Goal: Check status: Check status

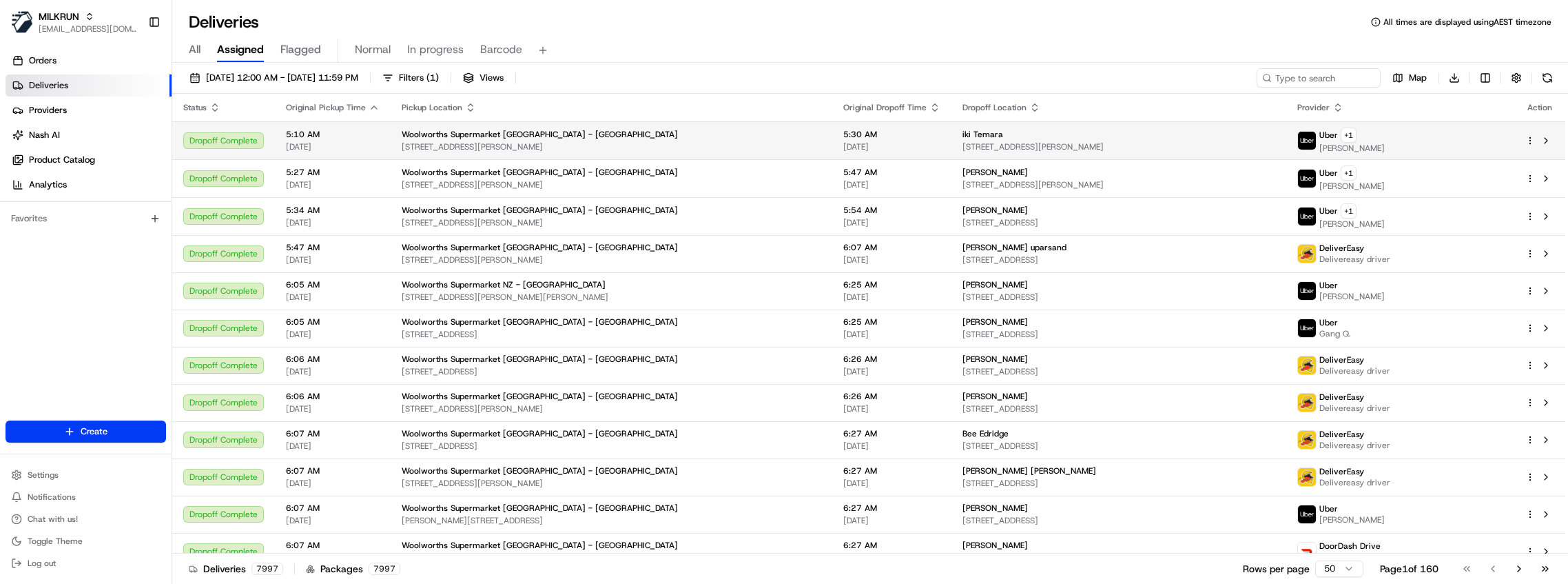
click at [445, 75] on button "Filters ( 1 )" at bounding box center [410, 78] width 69 height 20
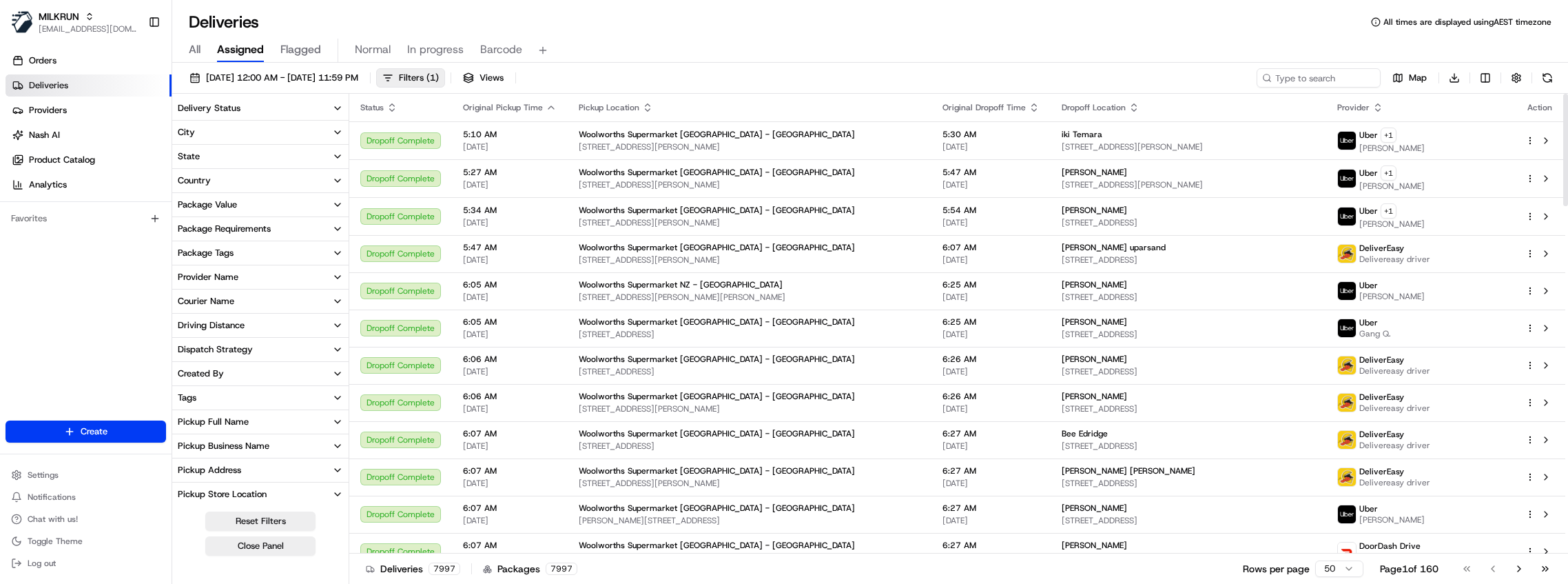
click at [276, 115] on button "Delivery Status" at bounding box center [260, 108] width 176 height 23
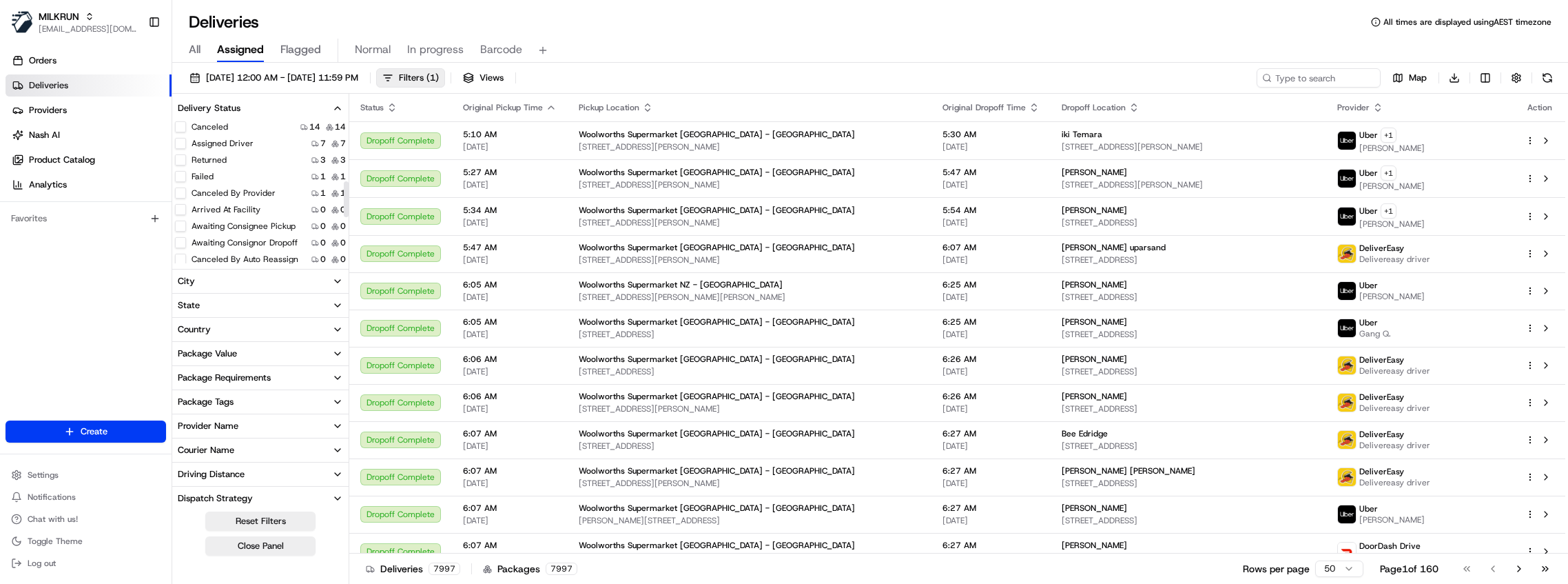
scroll to position [65, 0]
click at [179, 257] on button "Failed" at bounding box center [180, 257] width 11 height 11
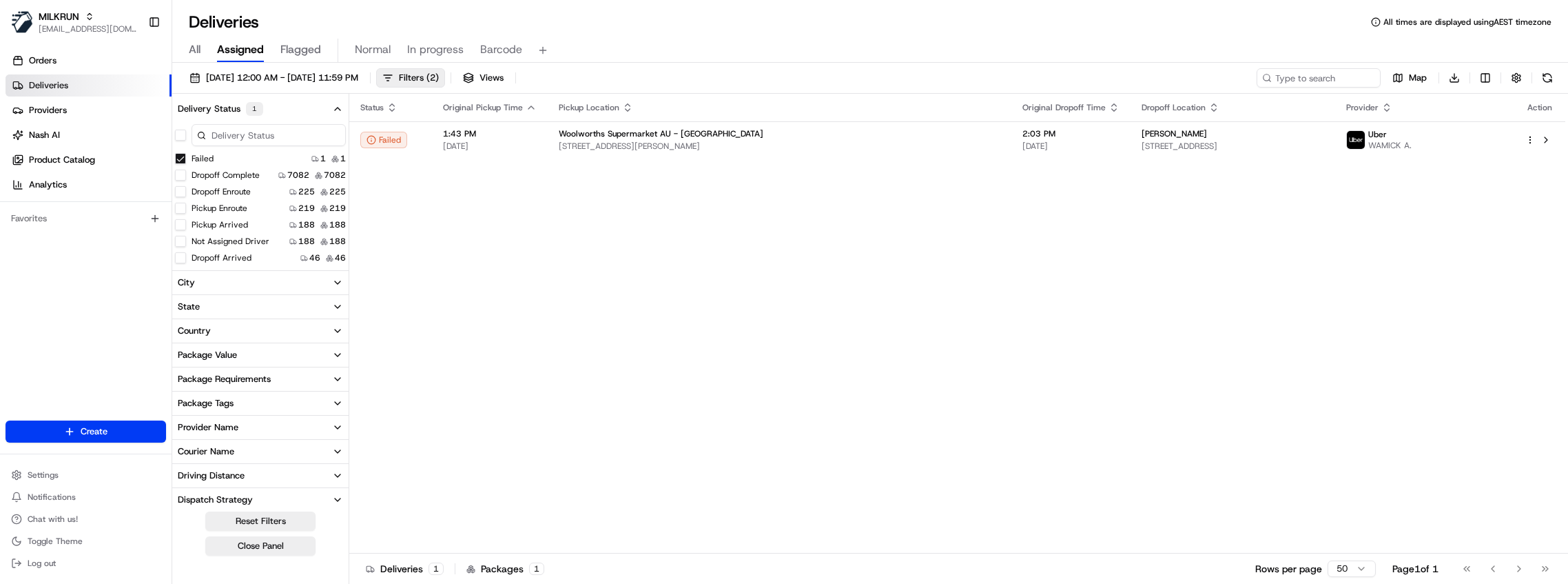
click at [768, 65] on div "[DATE] 12:00 AM - [DATE] 11:59 PM Filters ( 2 ) Views Map Download Delivery Sta…" at bounding box center [870, 324] width 1396 height 524
click at [780, 148] on span "[STREET_ADDRESS][PERSON_NAME]" at bounding box center [780, 146] width 442 height 11
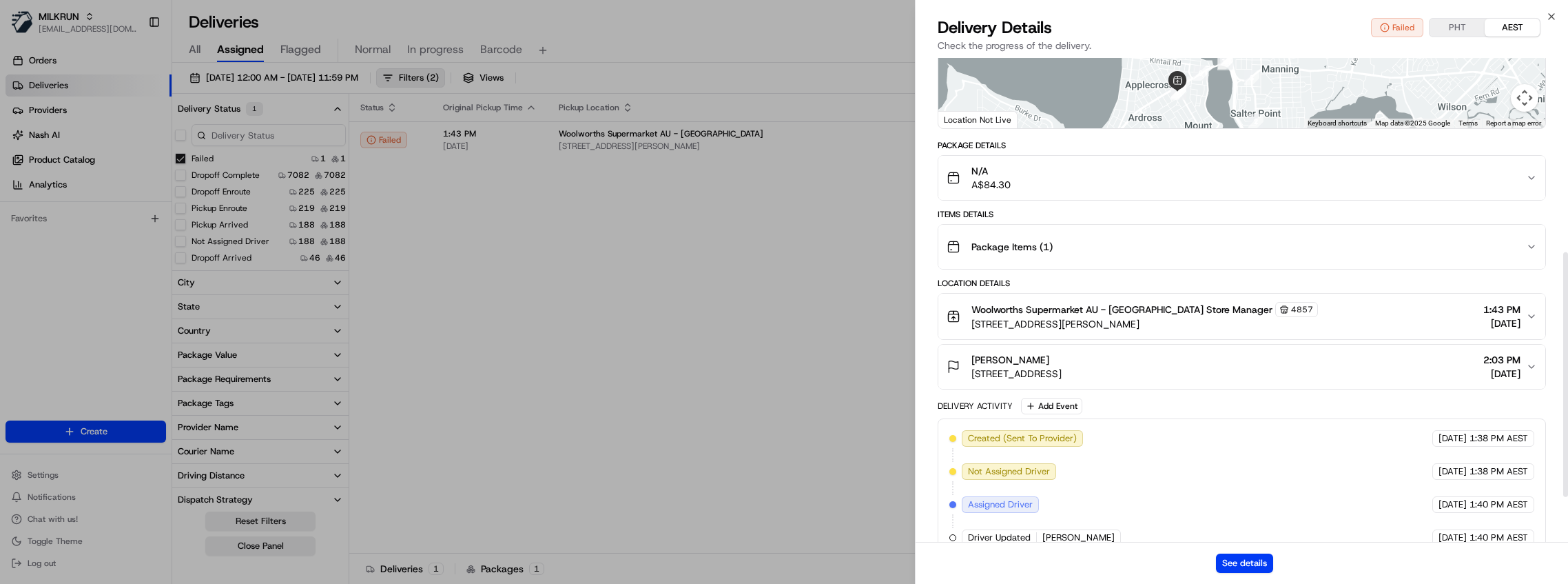
scroll to position [107, 0]
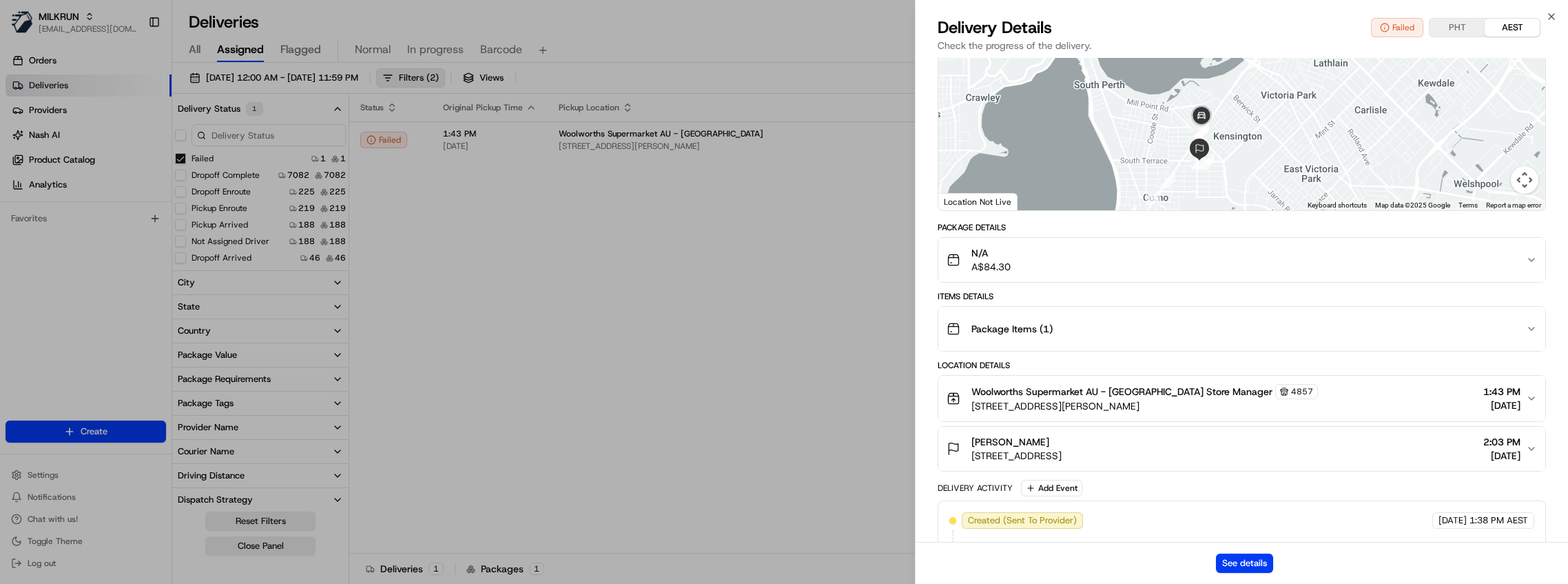
drag, startPoint x: 1295, startPoint y: 115, endPoint x: 1170, endPoint y: 110, distance: 125.1
click at [1187, 235] on div "Provider [PERSON_NAME] A. Provider Id B5FC3 Dropoff ETA 2:27 PM Price A$12.98 D…" at bounding box center [1241, 431] width 609 height 945
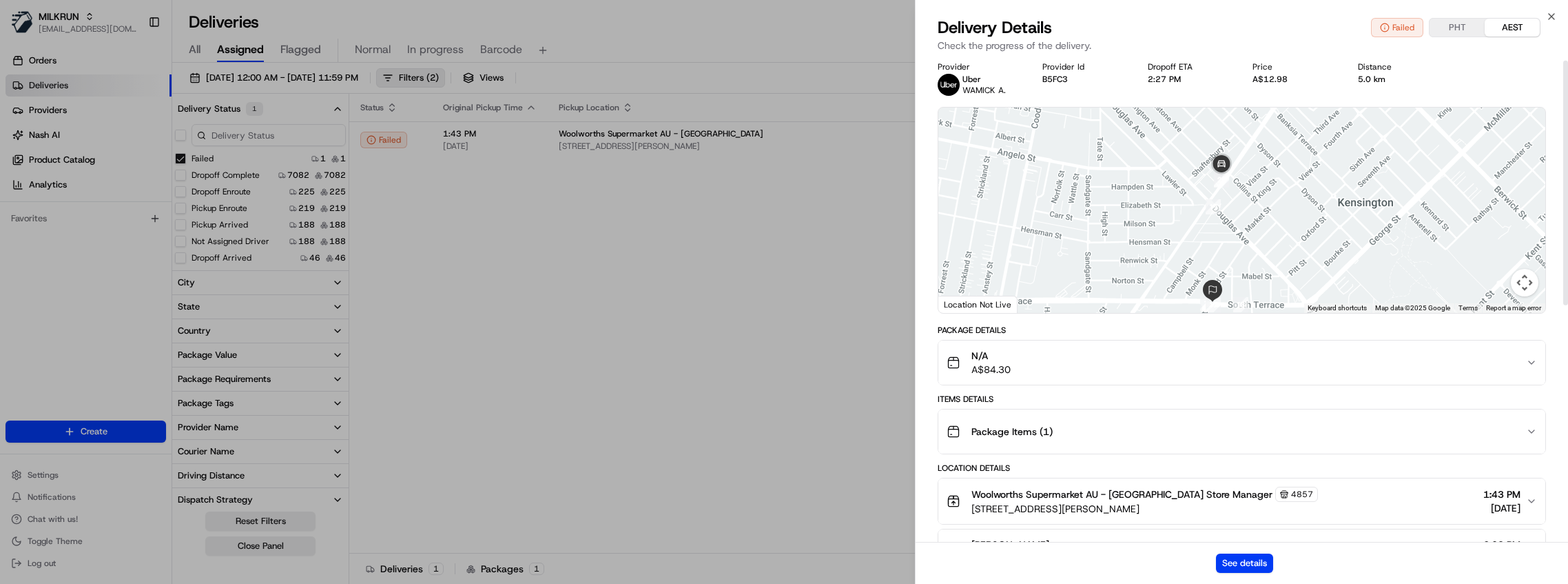
scroll to position [0, 0]
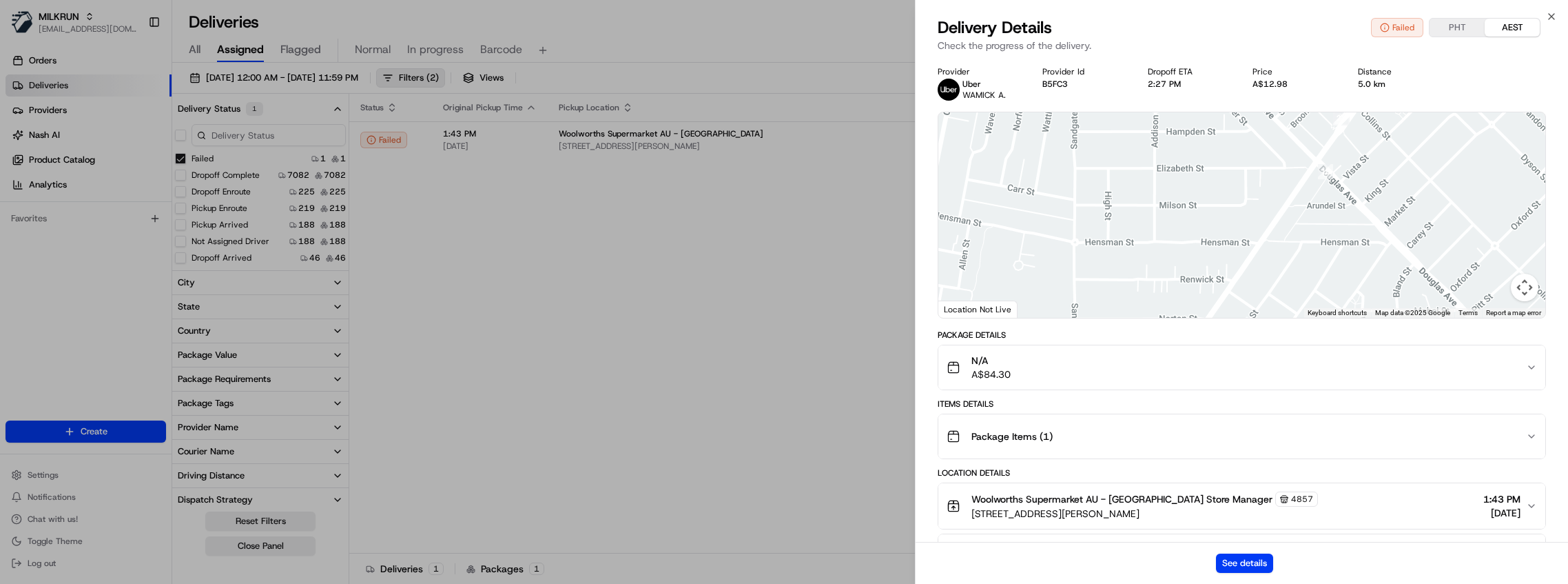
click at [1079, 369] on div "N/A A$84.30" at bounding box center [1236, 367] width 579 height 28
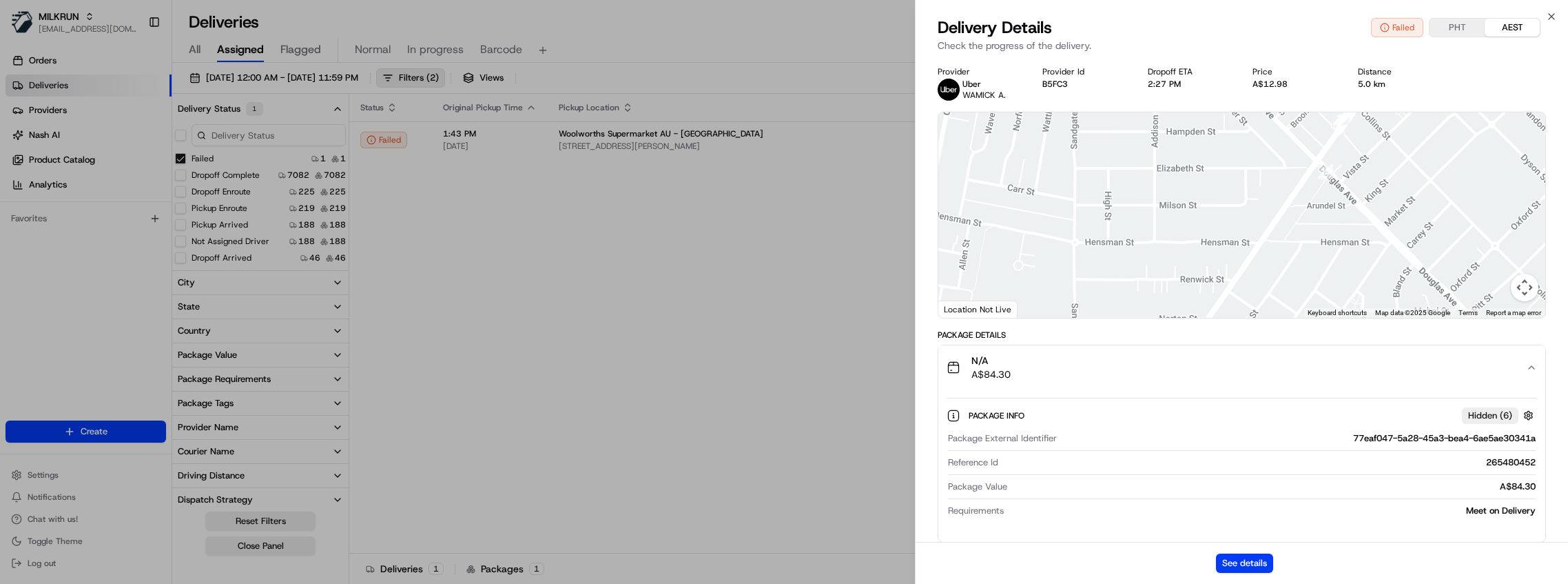
click at [1444, 441] on div "77eaf047-5a28-45a3-bea4-6ae5ae30341a" at bounding box center [1300, 438] width 474 height 12
copy div "77eaf047-5a28-45a3-bea4-6ae5ae30341a"
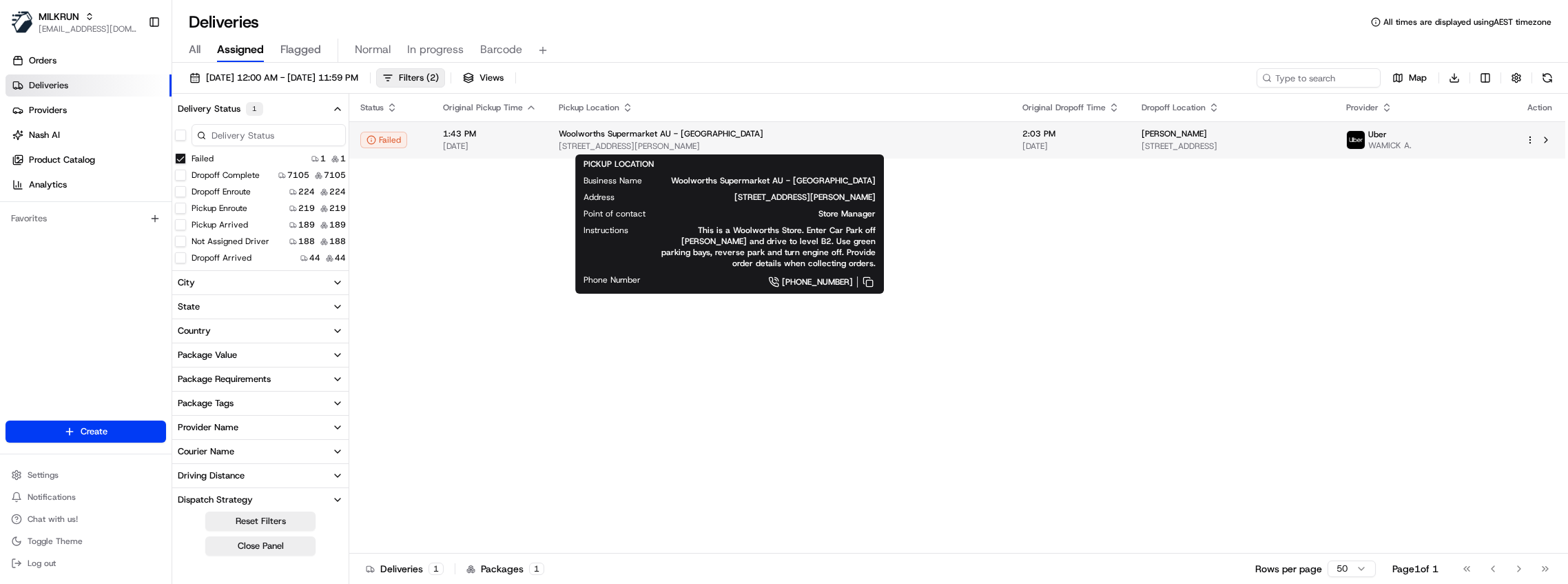
click at [821, 130] on div "Woolworths Supermarket AU - [GEOGRAPHIC_DATA]" at bounding box center [780, 134] width 442 height 11
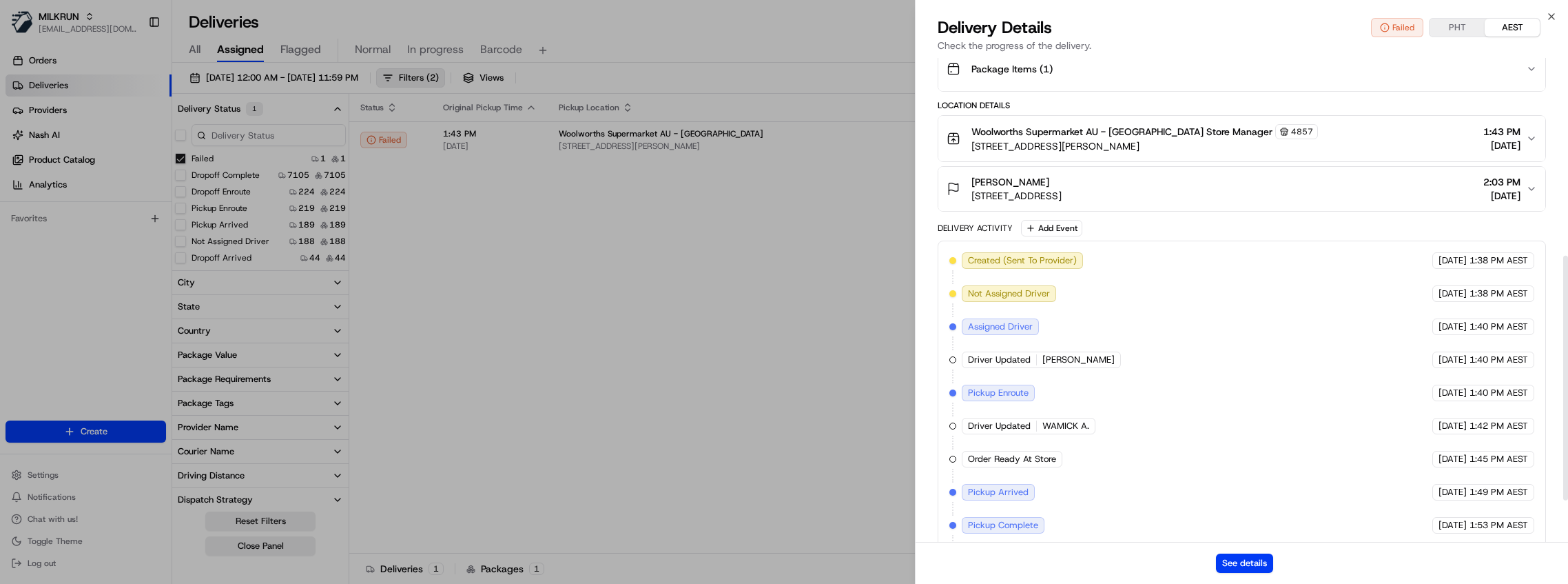
scroll to position [475, 0]
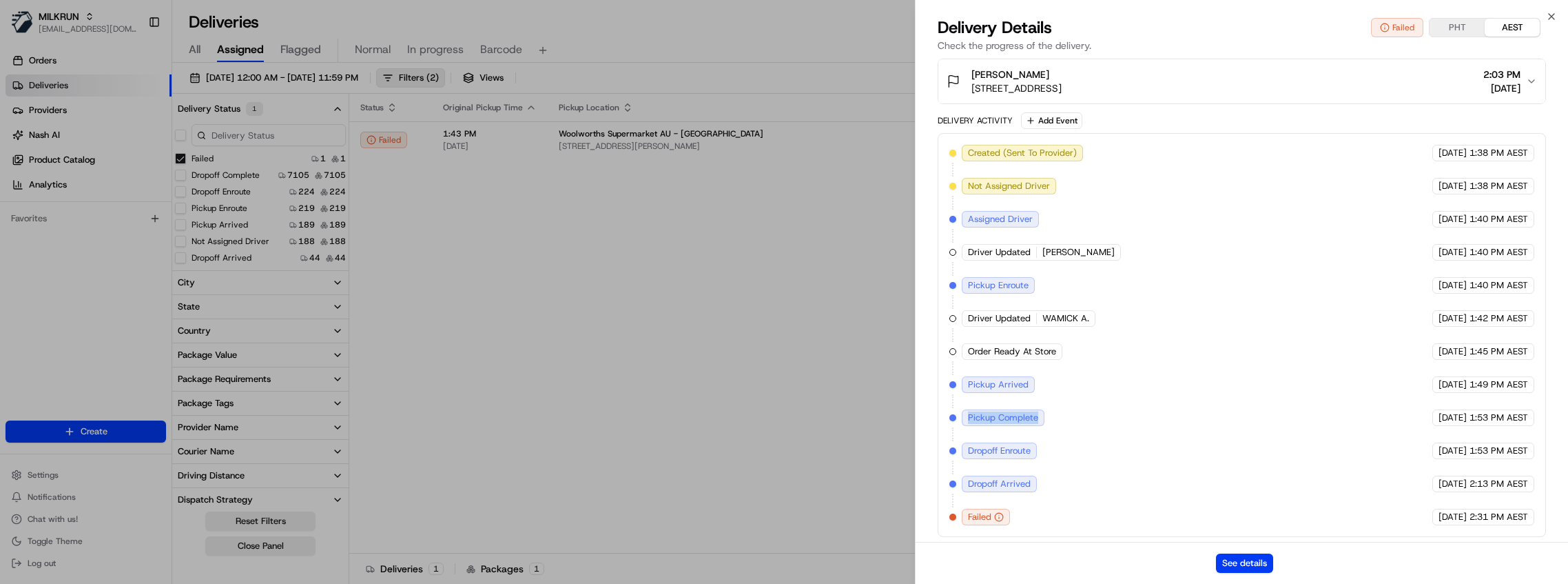
drag, startPoint x: 963, startPoint y: 409, endPoint x: 1085, endPoint y: 409, distance: 122.0
click at [1085, 409] on div "Created (Sent To Provider) Uber [DATE] 1:38 PM AEST Not Assigned Driver Uber [D…" at bounding box center [1242, 335] width 585 height 380
drag, startPoint x: 959, startPoint y: 448, endPoint x: 1069, endPoint y: 445, distance: 110.0
click at [1069, 445] on div "Created (Sent To Provider) Uber [DATE] 1:38 PM AEST Not Assigned Driver Uber [D…" at bounding box center [1242, 335] width 585 height 380
drag, startPoint x: 1133, startPoint y: 493, endPoint x: 1455, endPoint y: 492, distance: 322.0
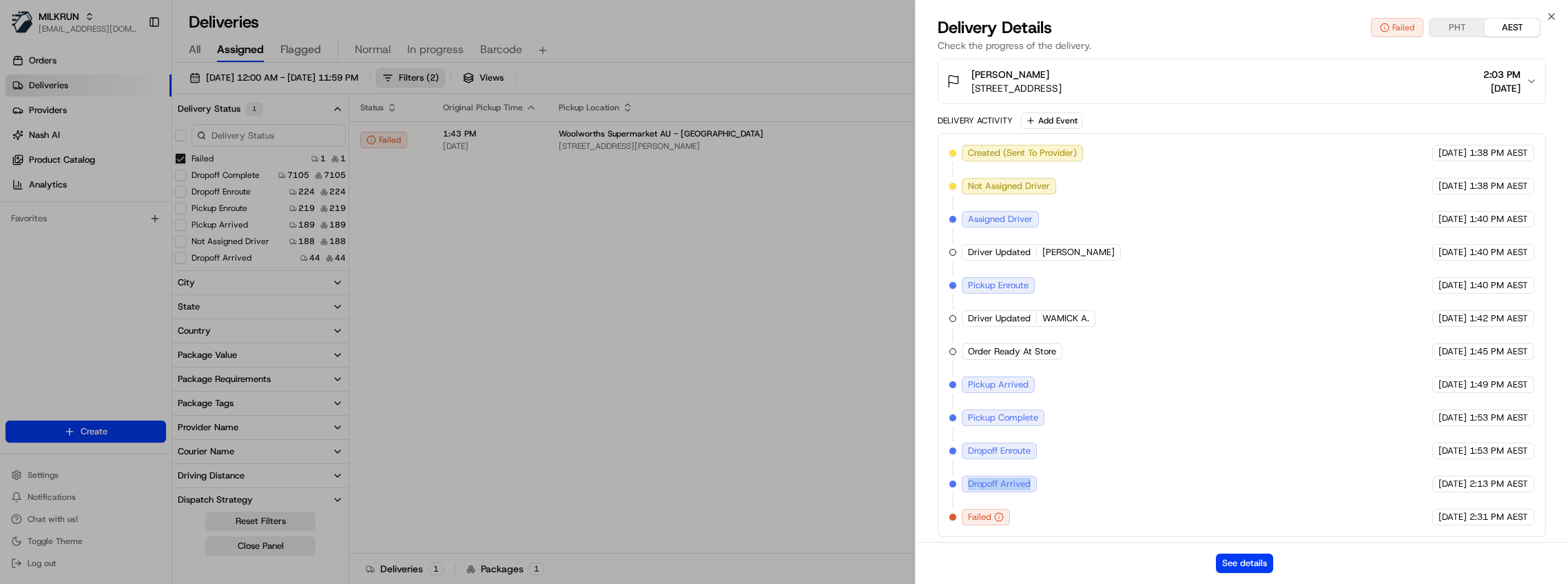
click at [1168, 491] on div "Created (Sent To Provider) Uber [DATE] 1:38 PM AEST Not Assigned Driver Uber [D…" at bounding box center [1242, 335] width 585 height 380
click at [1493, 488] on div "[DATE] 2:13 PM AEST" at bounding box center [1483, 484] width 102 height 17
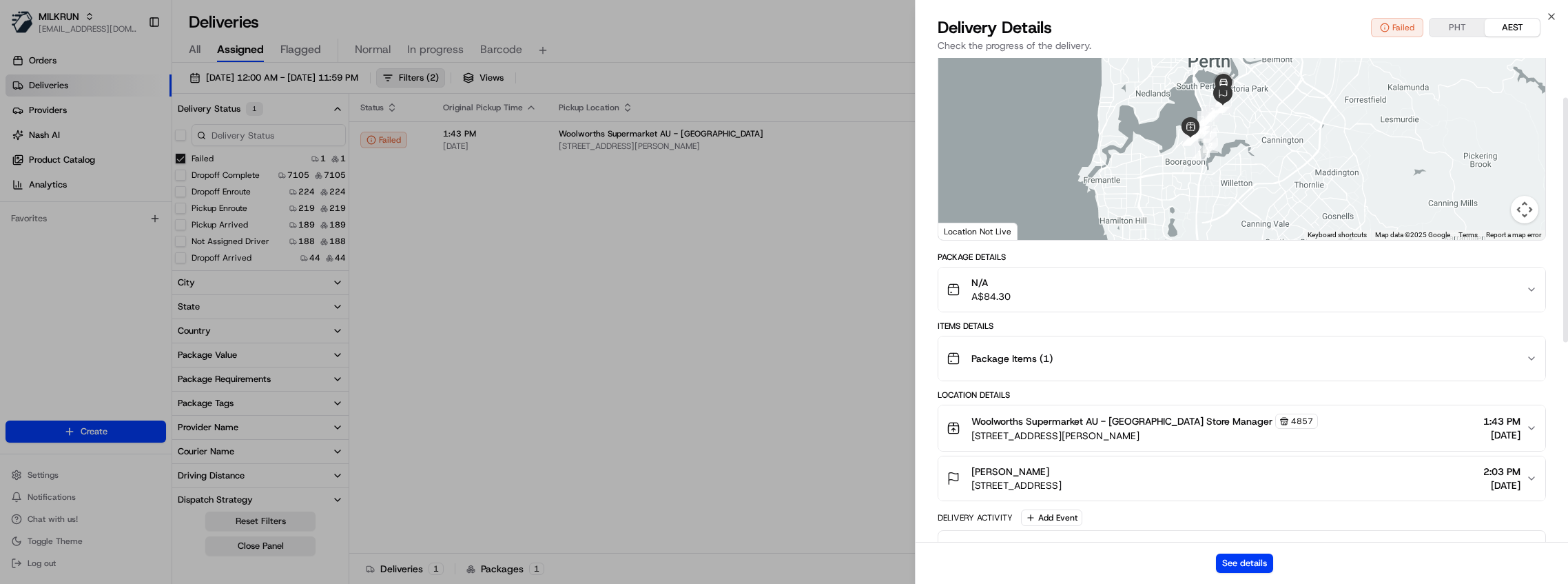
scroll to position [61, 0]
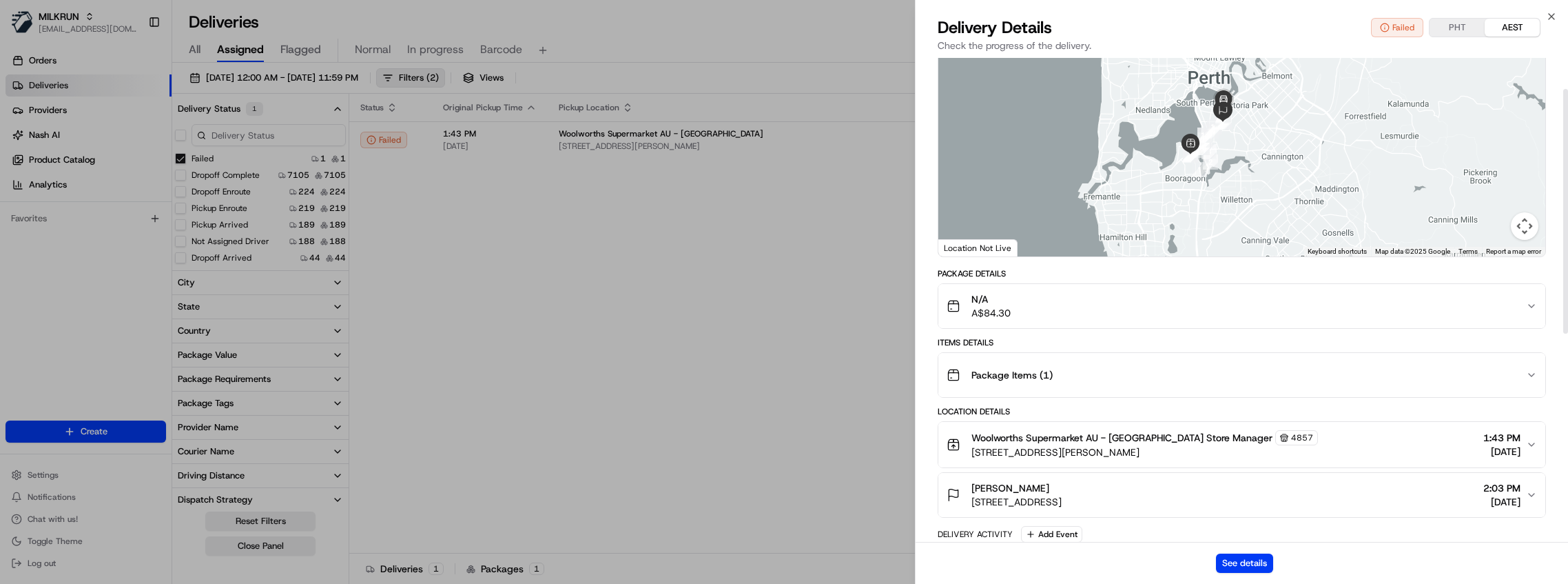
drag, startPoint x: 1227, startPoint y: 137, endPoint x: 1213, endPoint y: 170, distance: 35.8
click at [1217, 188] on div at bounding box center [1241, 154] width 607 height 205
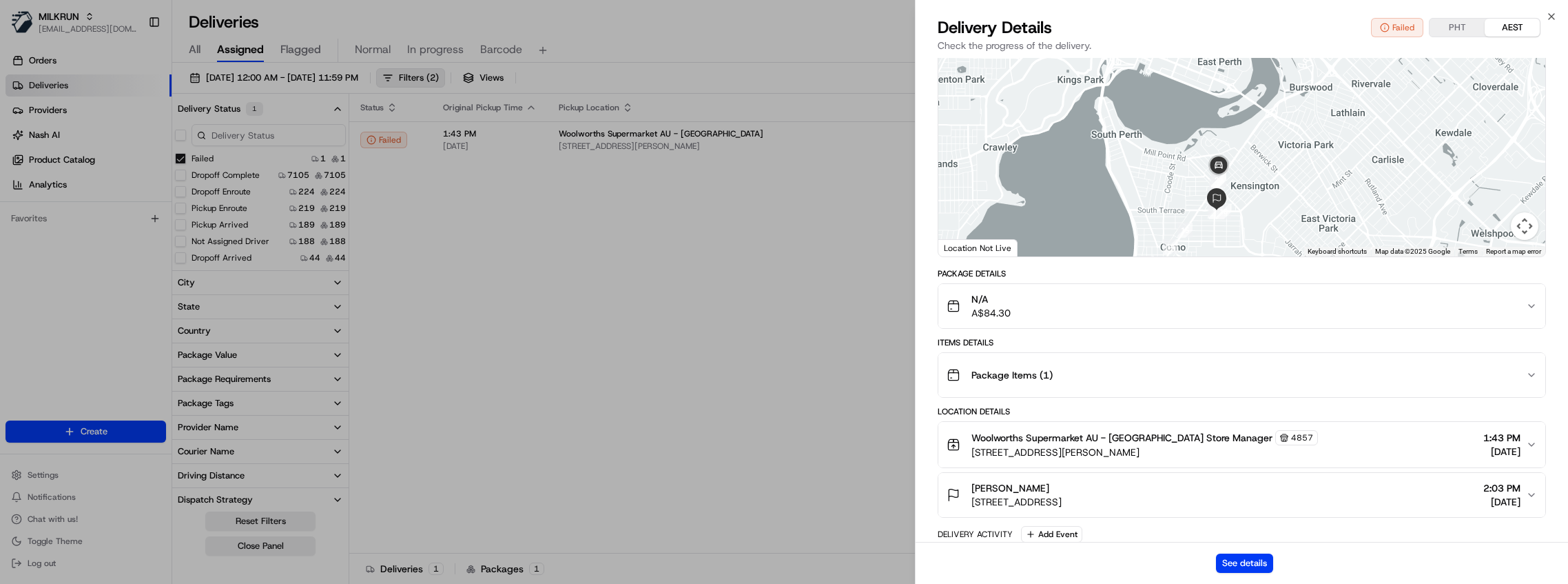
scroll to position [15, 0]
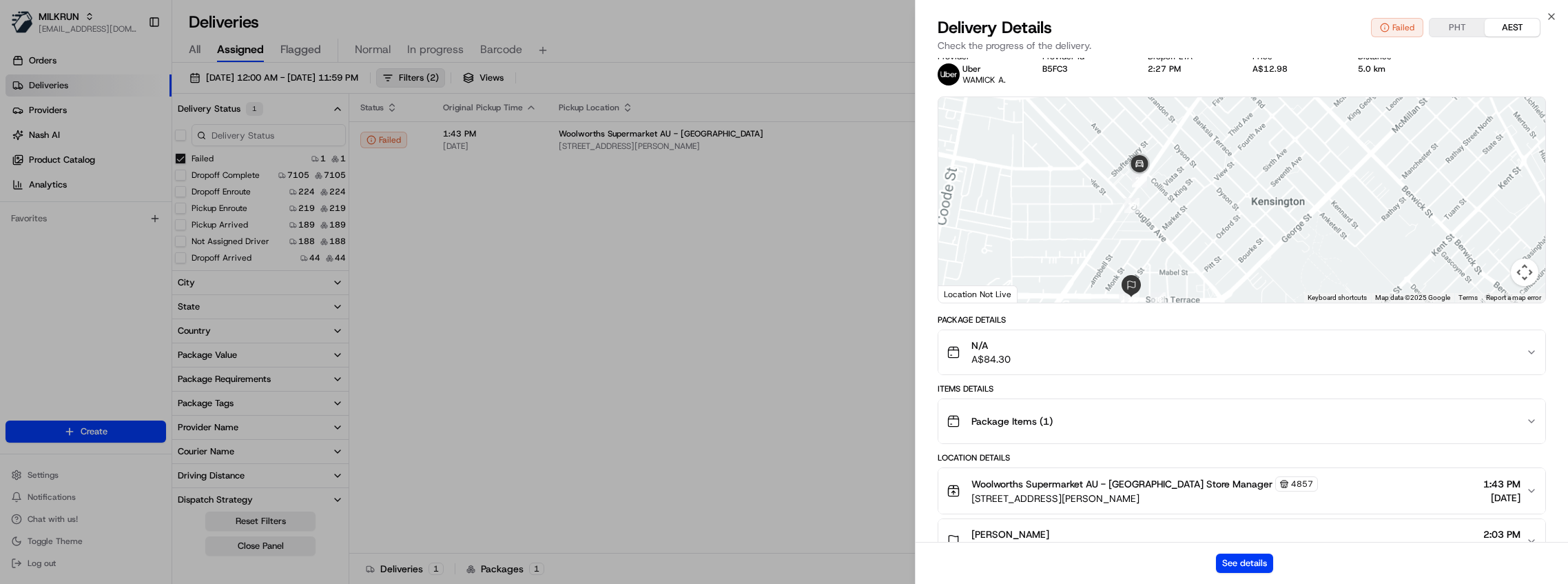
drag, startPoint x: 1236, startPoint y: 260, endPoint x: 1229, endPoint y: 142, distance: 118.2
click at [1229, 142] on div at bounding box center [1241, 200] width 607 height 205
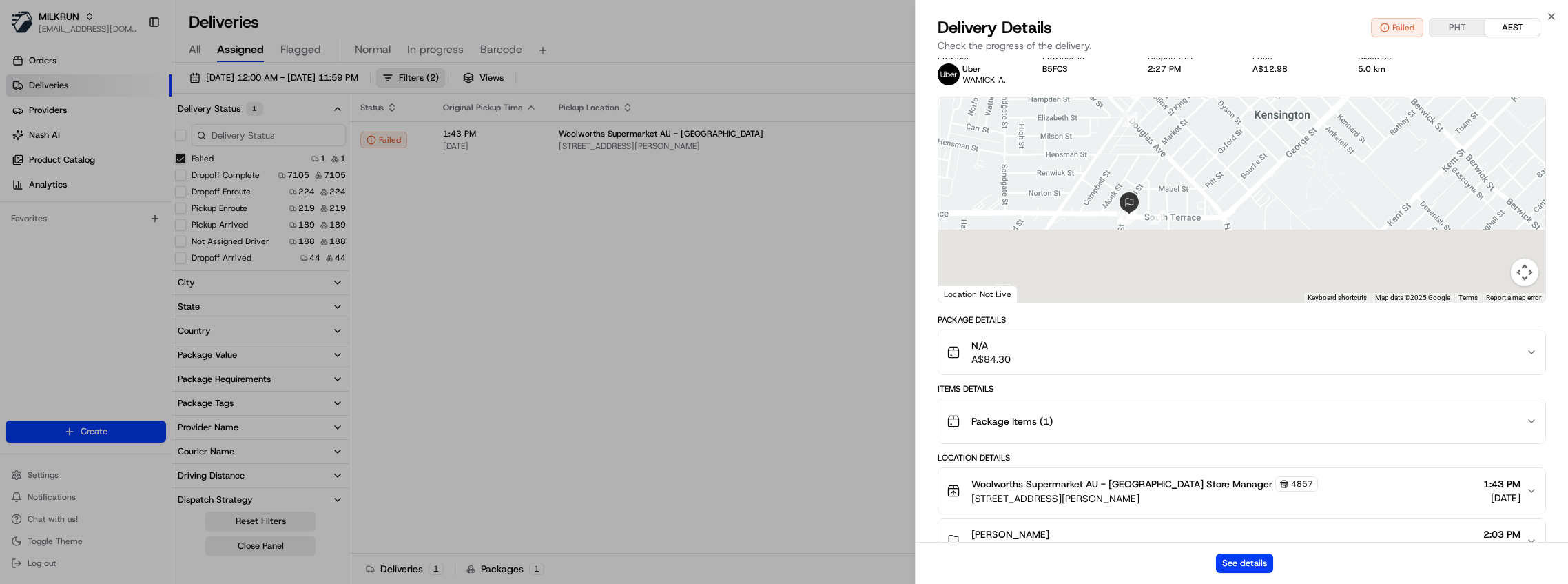
drag, startPoint x: 1179, startPoint y: 244, endPoint x: 1182, endPoint y: 158, distance: 86.1
click at [1182, 158] on div at bounding box center [1241, 200] width 607 height 205
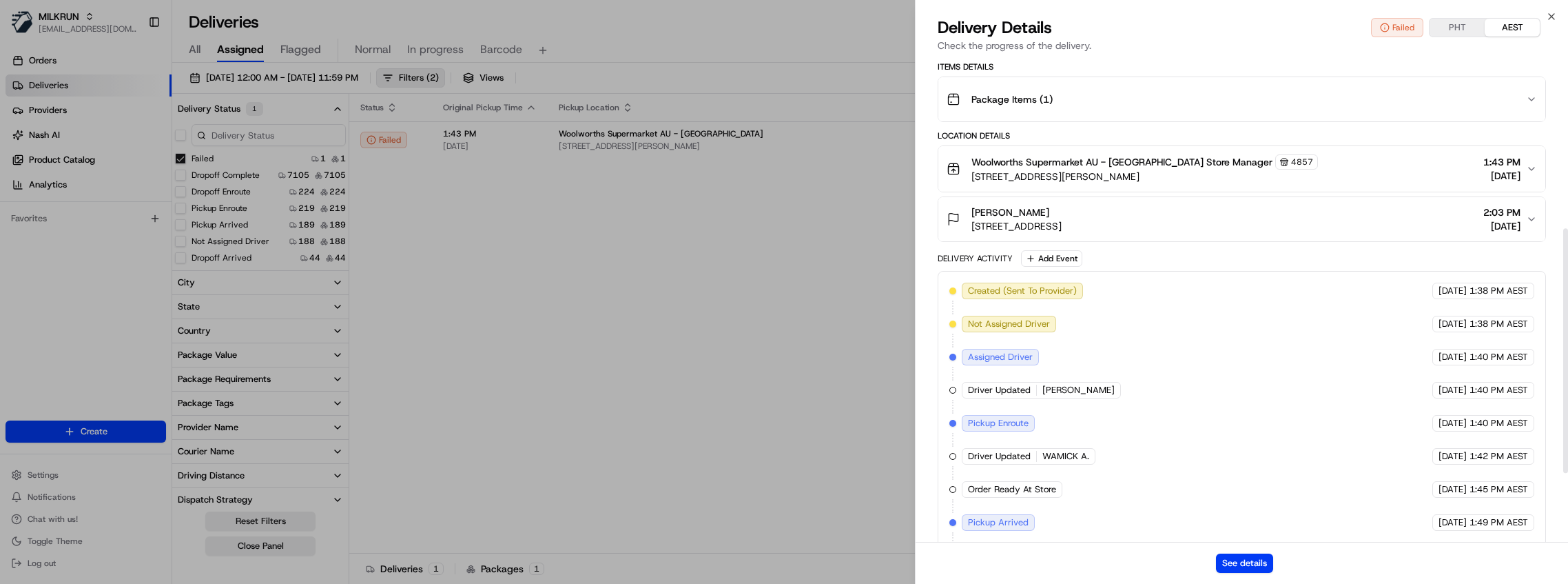
scroll to position [475, 0]
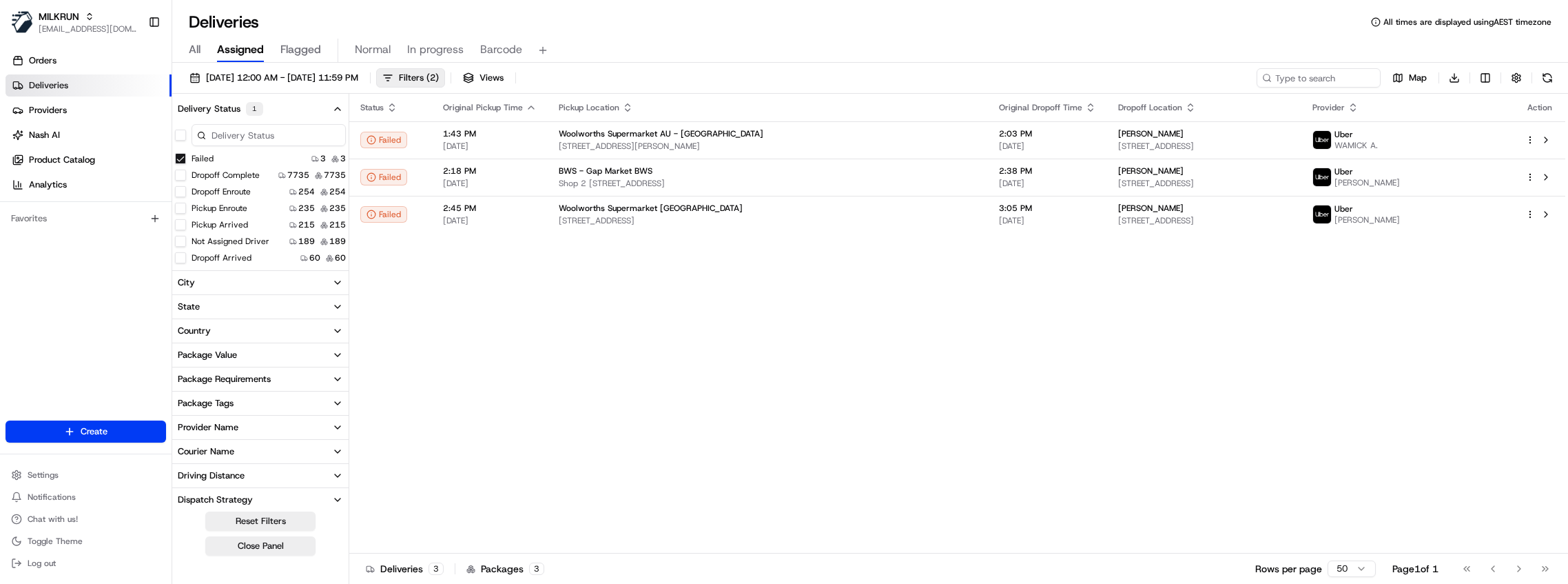
drag, startPoint x: 947, startPoint y: 378, endPoint x: 934, endPoint y: 368, distance: 16.4
click at [947, 378] on div "Status Original Pickup Time Pickup Location Original Dropoff Time Dropoff Locat…" at bounding box center [957, 323] width 1216 height 460
click at [719, 33] on div "All Assigned Flagged Normal In progress Barcode" at bounding box center [870, 48] width 1396 height 29
drag, startPoint x: 486, startPoint y: 350, endPoint x: 464, endPoint y: 330, distance: 29.7
click at [486, 349] on div "Status Original Pickup Time Pickup Location Original Dropoff Time Dropoff Locat…" at bounding box center [957, 323] width 1216 height 460
